Goal: Complete application form

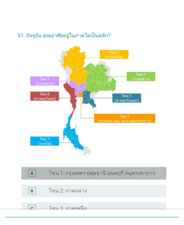
click at [108, 176] on label "โซน 1: กรุงเทพฯ ปทุมธานี นนทบุรี สมุทรปราการ" at bounding box center [102, 173] width 106 height 6
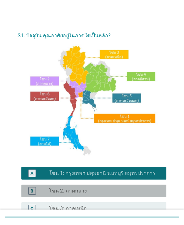
click at [111, 194] on div "radio_button_unchecked โซน 2: ภาคกลาง" at bounding box center [103, 190] width 108 height 6
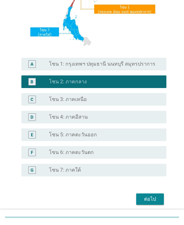
scroll to position [121, 0]
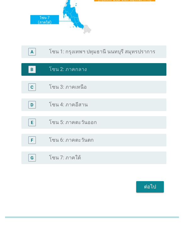
click at [148, 190] on div "ต่อไป" at bounding box center [150, 187] width 18 height 8
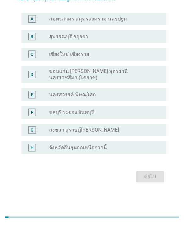
scroll to position [0, 0]
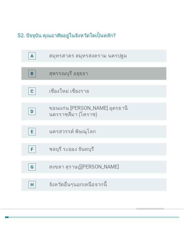
click at [140, 78] on div "B radio_button_unchecked สุพรรณบุรี อยุธยา" at bounding box center [93, 73] width 145 height 13
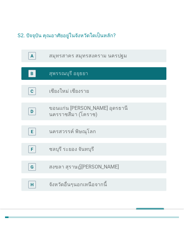
click at [148, 213] on div "ต่อไป" at bounding box center [150, 213] width 18 height 8
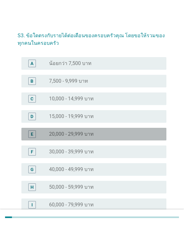
click at [111, 135] on div "radio_button_unchecked 20,000 - 29,999 บาท" at bounding box center [103, 134] width 108 height 6
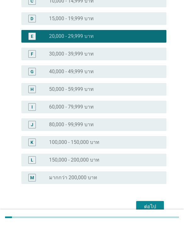
scroll to position [107, 0]
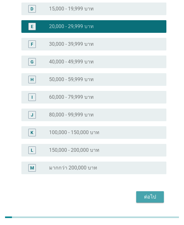
click at [150, 193] on div "ต่อไป" at bounding box center [150, 197] width 18 height 8
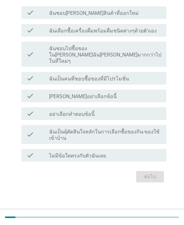
scroll to position [0, 0]
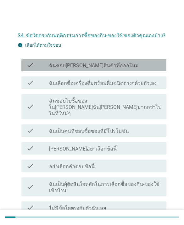
click at [137, 64] on div "check_box_outline_blank ฉันชอบ[PERSON_NAME]สินค้าที่ออกใหม่" at bounding box center [105, 65] width 113 height 8
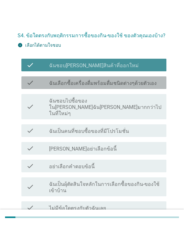
click at [134, 83] on label "ฉันเลือกซื้อเครื่องดื่มพร้อมดื่มชนิดต่างๆด้วยตัวเอง" at bounding box center [103, 83] width 108 height 6
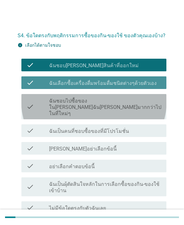
click at [134, 98] on label "ฉันชอบไปซื้อของใน[PERSON_NAME]ฉัน[PERSON_NAME]มากกว่าไปในที่ใหม่ๆ" at bounding box center [105, 107] width 113 height 19
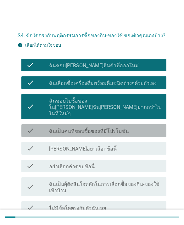
click at [137, 127] on div "check_box_outline_blank ฉันเป็นคนที่ชอบซื้อของที่มีโปรโมชั่น" at bounding box center [105, 131] width 113 height 8
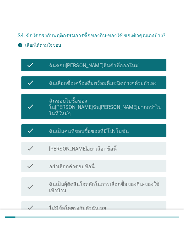
click at [122, 181] on label "ฉันเป็นผุ้ตัดสินใจหลักในการเลือกซื้อของกิน-ของใช้เข้าบ้าน" at bounding box center [105, 187] width 113 height 13
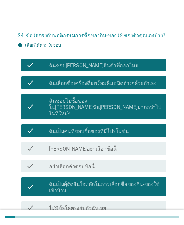
click at [152, 224] on div "ต่อไป" at bounding box center [150, 229] width 18 height 8
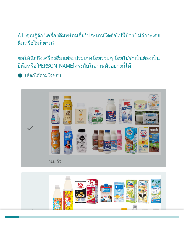
click at [49, 137] on div "check_box_outline_blank [PERSON_NAME]" at bounding box center [105, 127] width 113 height 73
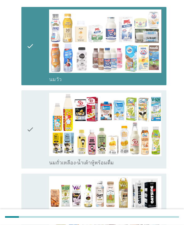
scroll to position [83, 0]
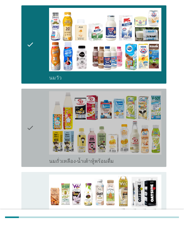
click at [83, 115] on img at bounding box center [105, 122] width 113 height 63
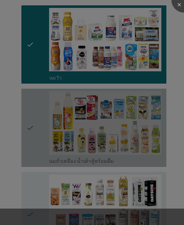
click at [75, 182] on div at bounding box center [92, 112] width 184 height 225
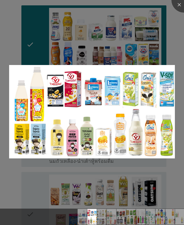
click at [80, 201] on div at bounding box center [92, 112] width 184 height 225
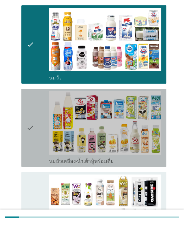
click at [30, 152] on icon "check" at bounding box center [30, 127] width 8 height 73
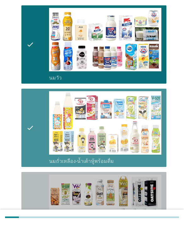
click at [36, 193] on div "check" at bounding box center [37, 213] width 23 height 79
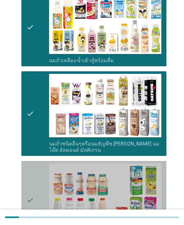
click at [37, 187] on div "check" at bounding box center [37, 199] width 23 height 73
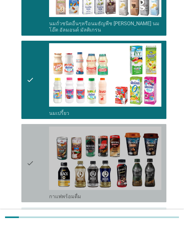
click at [39, 154] on div "check" at bounding box center [37, 162] width 23 height 73
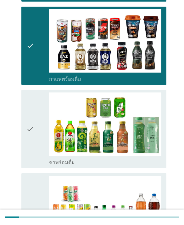
click at [38, 130] on div "check" at bounding box center [37, 128] width 23 height 73
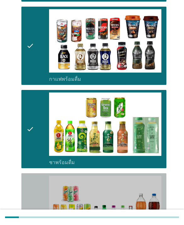
click at [32, 199] on icon "check" at bounding box center [30, 211] width 8 height 73
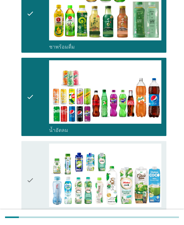
click at [40, 163] on div "check" at bounding box center [37, 179] width 23 height 73
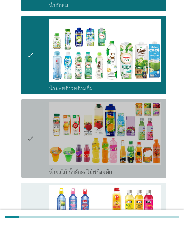
click at [40, 136] on div "check" at bounding box center [37, 138] width 23 height 73
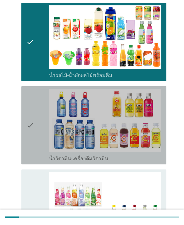
click at [42, 131] on div "check" at bounding box center [37, 124] width 23 height 73
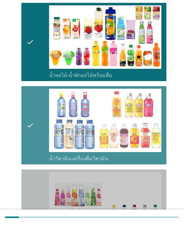
click at [33, 189] on icon "check" at bounding box center [30, 211] width 8 height 79
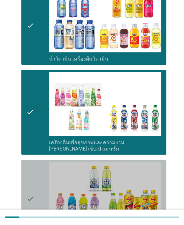
click at [36, 187] on div "check" at bounding box center [37, 198] width 23 height 73
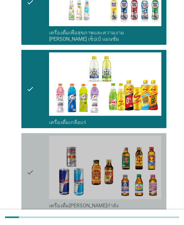
click at [35, 155] on div "check" at bounding box center [37, 171] width 23 height 73
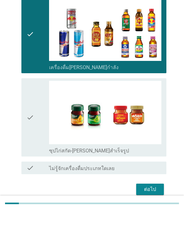
scroll to position [1090, 0]
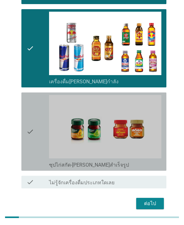
click at [41, 132] on div "check" at bounding box center [37, 131] width 23 height 73
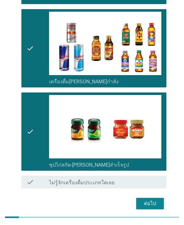
click at [148, 199] on div "ต่อไป" at bounding box center [150, 203] width 18 height 8
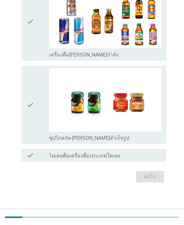
scroll to position [0, 0]
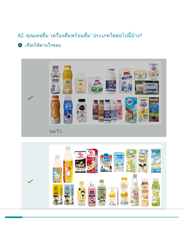
click at [44, 115] on div "check" at bounding box center [37, 97] width 23 height 73
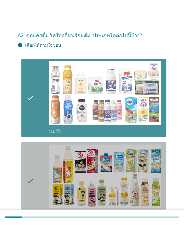
click at [32, 166] on icon "check" at bounding box center [30, 180] width 8 height 73
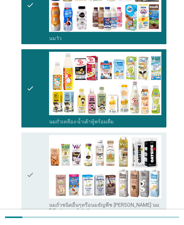
click at [37, 162] on div "check" at bounding box center [37, 174] width 23 height 79
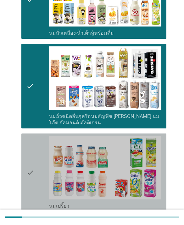
click at [34, 166] on div "check" at bounding box center [37, 172] width 23 height 73
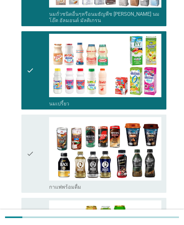
click at [38, 153] on div "check" at bounding box center [37, 153] width 23 height 73
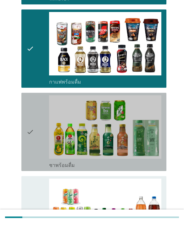
click at [37, 141] on div "check" at bounding box center [37, 131] width 23 height 73
click at [35, 195] on div "check" at bounding box center [37, 214] width 23 height 73
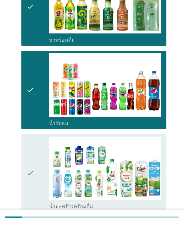
click at [30, 165] on icon "check" at bounding box center [30, 172] width 8 height 73
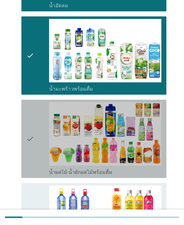
click at [46, 128] on div "check" at bounding box center [37, 138] width 23 height 73
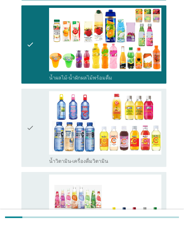
click at [34, 134] on div "check" at bounding box center [37, 127] width 23 height 73
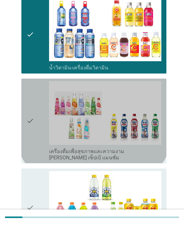
click at [37, 132] on div "check" at bounding box center [37, 120] width 23 height 79
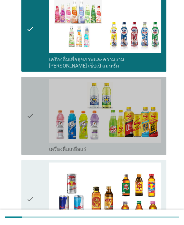
click at [39, 134] on div "check" at bounding box center [37, 115] width 23 height 73
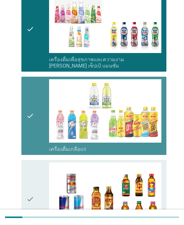
click at [37, 175] on div "check" at bounding box center [37, 198] width 23 height 73
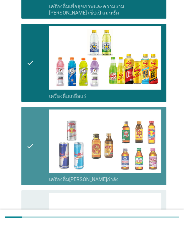
scroll to position [1060, 0]
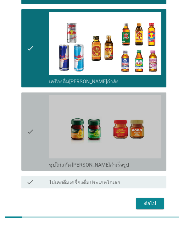
click at [36, 131] on div "check" at bounding box center [37, 131] width 23 height 73
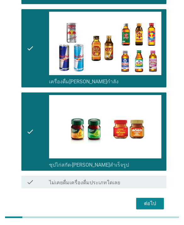
click at [152, 199] on div "ต่อไป" at bounding box center [150, 203] width 18 height 8
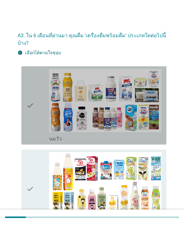
click at [28, 131] on icon "check" at bounding box center [30, 105] width 8 height 73
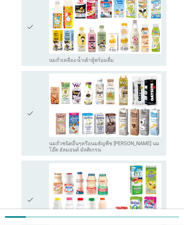
scroll to position [164, 0]
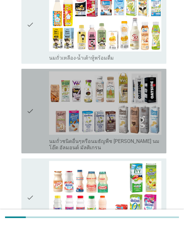
click at [46, 135] on div "check" at bounding box center [37, 110] width 23 height 79
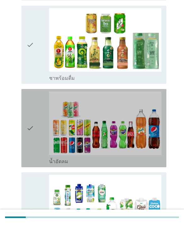
click at [36, 143] on div "check" at bounding box center [37, 127] width 23 height 73
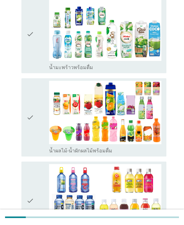
scroll to position [658, 0]
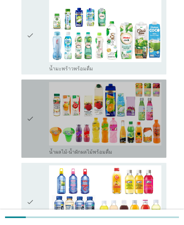
click at [43, 144] on div "check" at bounding box center [37, 118] width 23 height 73
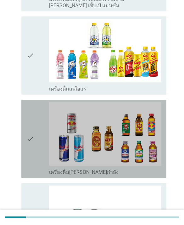
scroll to position [1068, 0]
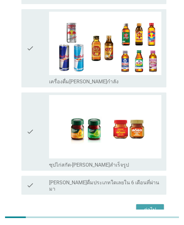
click at [152, 206] on div "ต่อไป" at bounding box center [150, 210] width 18 height 8
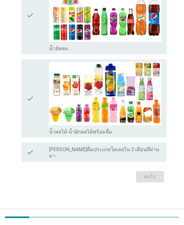
scroll to position [0, 0]
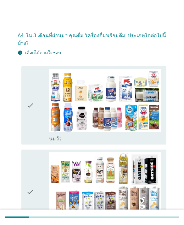
click at [41, 140] on div "check" at bounding box center [37, 105] width 23 height 73
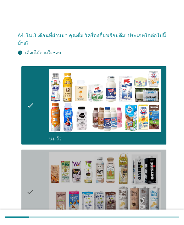
click at [31, 185] on icon "check" at bounding box center [30, 191] width 8 height 79
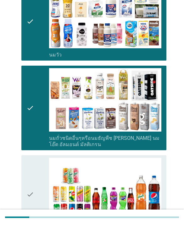
click at [38, 178] on div "check" at bounding box center [37, 193] width 23 height 73
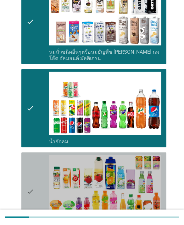
click at [32, 187] on icon "check" at bounding box center [30, 191] width 8 height 73
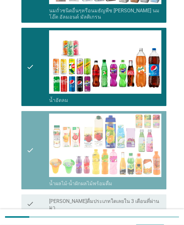
scroll to position [236, 0]
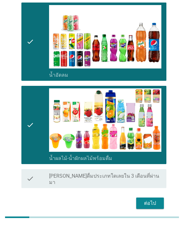
click at [155, 199] on div "ต่อไป" at bounding box center [150, 203] width 18 height 8
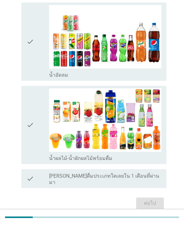
scroll to position [0, 0]
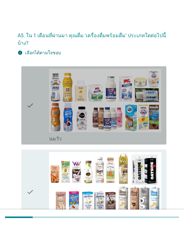
click at [42, 119] on div "check" at bounding box center [37, 105] width 23 height 73
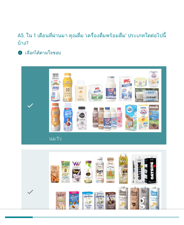
click at [37, 189] on div "check" at bounding box center [37, 191] width 23 height 79
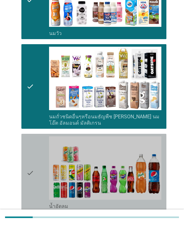
click at [36, 174] on div "check" at bounding box center [37, 172] width 23 height 73
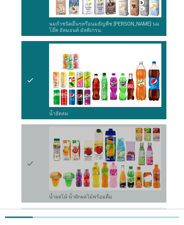
click at [36, 173] on div "check" at bounding box center [37, 163] width 23 height 73
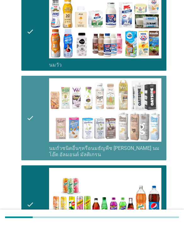
click at [39, 139] on div "check" at bounding box center [37, 117] width 23 height 79
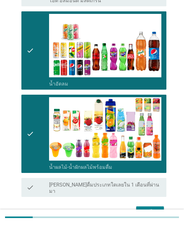
scroll to position [236, 0]
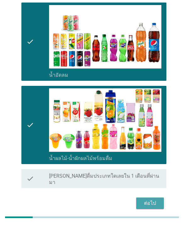
click at [154, 199] on div "ต่อไป" at bounding box center [150, 203] width 18 height 8
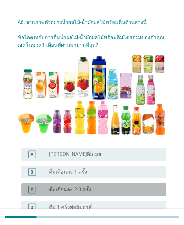
scroll to position [14, 0]
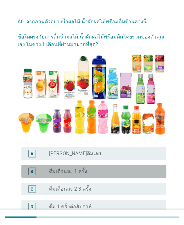
click at [158, 173] on div "radio_button_unchecked ดื่มเดือนละ 1 ครั้ง" at bounding box center [105, 171] width 113 height 6
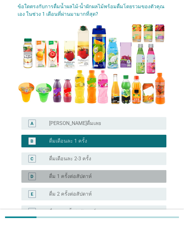
click at [155, 179] on div "radio_button_unchecked ดื่ม 1 ครั้งต่อสัปดาห์" at bounding box center [103, 176] width 108 height 6
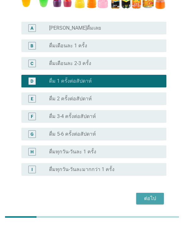
scroll to position [139, 0]
click at [148, 198] on div "ต่อไป" at bounding box center [150, 198] width 18 height 8
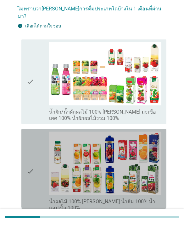
scroll to position [49, 0]
click at [153, 178] on img at bounding box center [105, 162] width 113 height 63
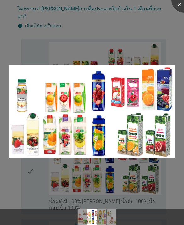
click at [152, 193] on div at bounding box center [92, 112] width 184 height 225
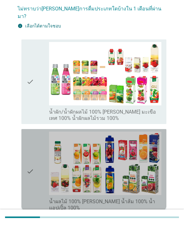
click at [149, 198] on label "น้ำผลไม้ 100% [PERSON_NAME] น้ำส้ม 100% น้ำแอปเปิ้ล 100%" at bounding box center [105, 204] width 113 height 13
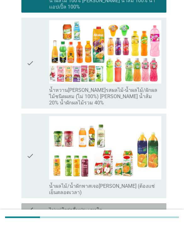
scroll to position [275, 0]
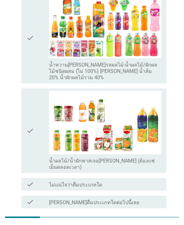
click at [150, 219] on div "ต่อไป" at bounding box center [150, 223] width 18 height 8
